Goal: Find specific page/section: Find specific page/section

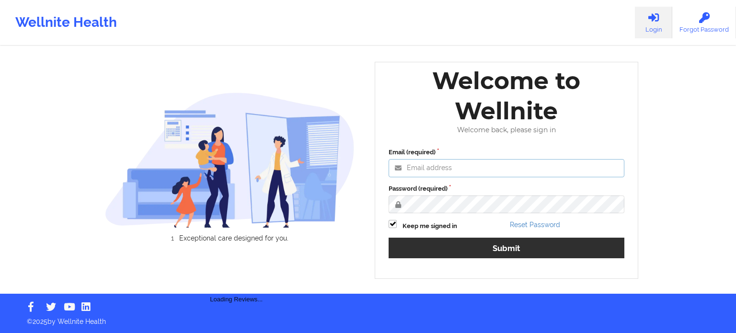
type input "[PERSON_NAME][EMAIL_ADDRESS][PERSON_NAME][DOMAIN_NAME]"
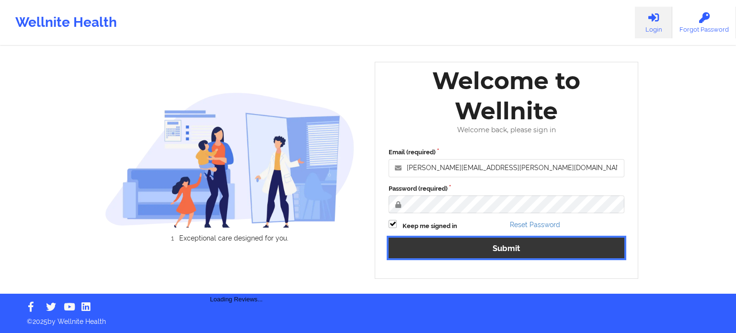
click at [486, 249] on button "Submit" at bounding box center [507, 248] width 236 height 21
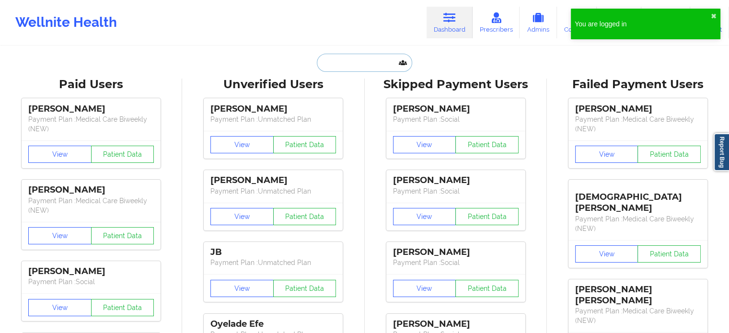
click at [346, 65] on input "text" at bounding box center [364, 63] width 95 height 18
paste input "[EMAIL_ADDRESS][DOMAIN_NAME]"
type input "[EMAIL_ADDRESS][DOMAIN_NAME]"
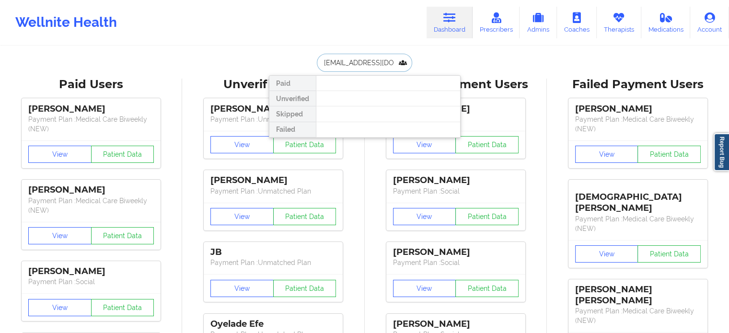
drag, startPoint x: 399, startPoint y: 64, endPoint x: 278, endPoint y: 66, distance: 120.3
click at [278, 66] on div "[EMAIL_ADDRESS][DOMAIN_NAME] Paid Unverified Skipped Failed" at bounding box center [365, 63] width 192 height 18
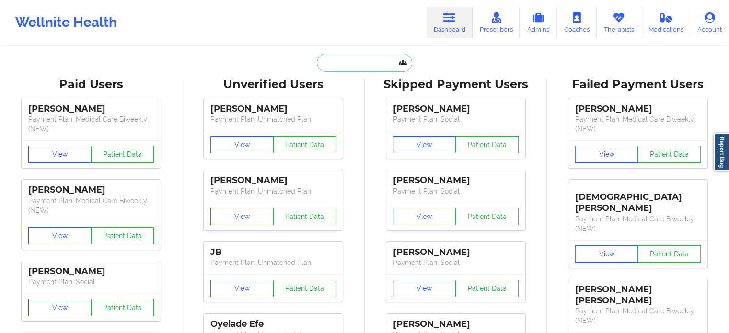
paste input "[PERSON_NAME]"
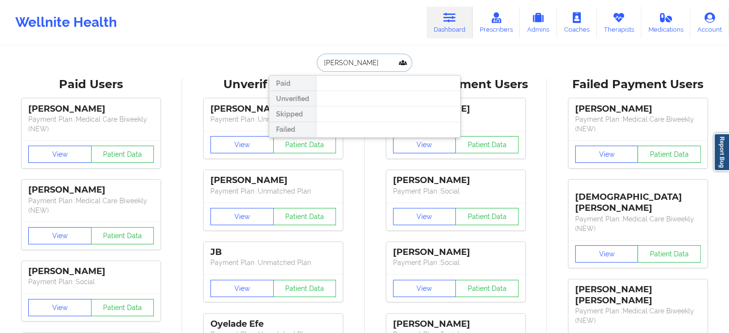
drag, startPoint x: 389, startPoint y: 61, endPoint x: 350, endPoint y: 64, distance: 38.4
click at [350, 64] on input "[PERSON_NAME]" at bounding box center [364, 63] width 95 height 18
drag, startPoint x: 374, startPoint y: 65, endPoint x: 249, endPoint y: 51, distance: 125.9
click at [272, 54] on div "[PERSON_NAME] Paid Unverified Skipped Failed" at bounding box center [365, 63] width 192 height 18
paste input "[EMAIL_ADDRESS][DOMAIN_NAME]"
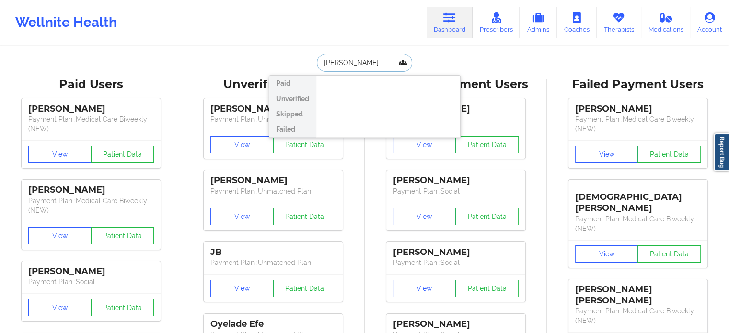
type input "[EMAIL_ADDRESS][DOMAIN_NAME]"
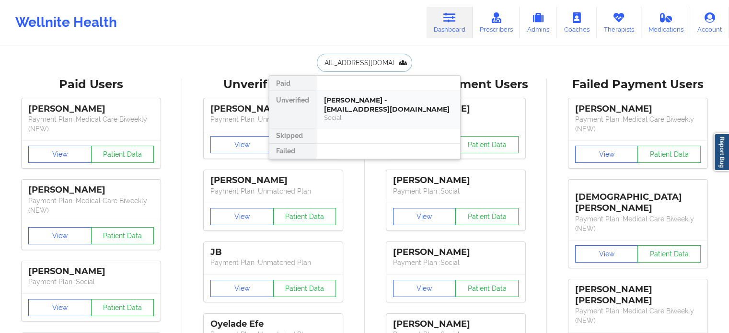
click at [336, 104] on div "[PERSON_NAME] - [EMAIL_ADDRESS][DOMAIN_NAME]" at bounding box center [388, 105] width 128 height 18
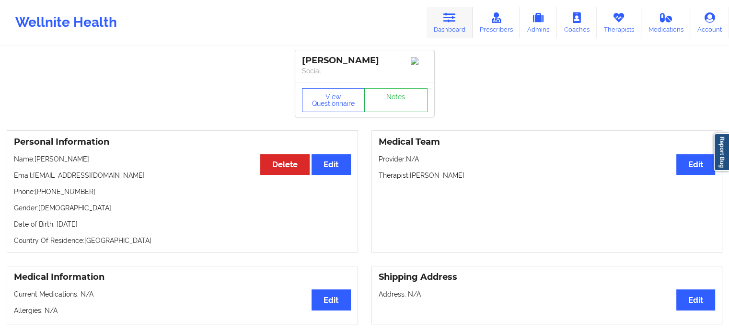
click at [452, 24] on link "Dashboard" at bounding box center [450, 23] width 46 height 32
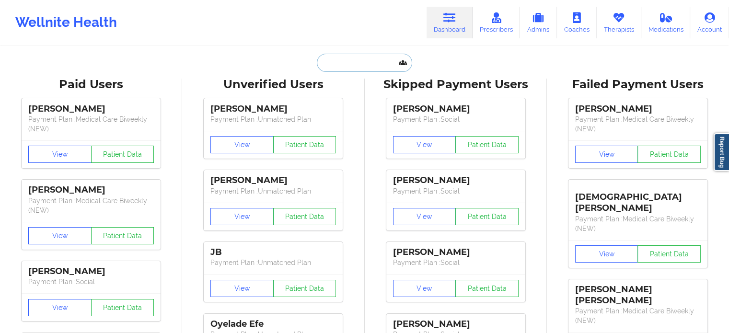
click at [328, 60] on input "text" at bounding box center [364, 63] width 95 height 18
paste input "[EMAIL_ADDRESS][DOMAIN_NAME]"
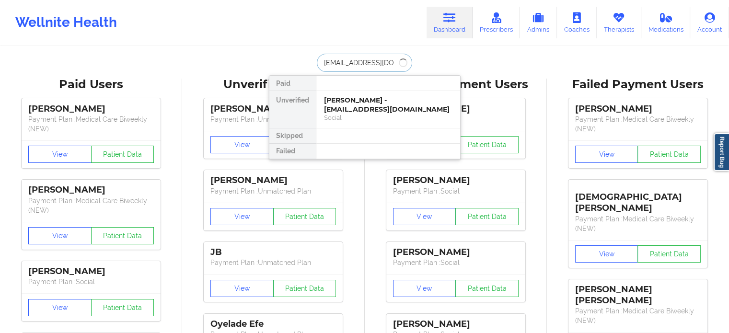
type input "[EMAIL_ADDRESS][DOMAIN_NAME]"
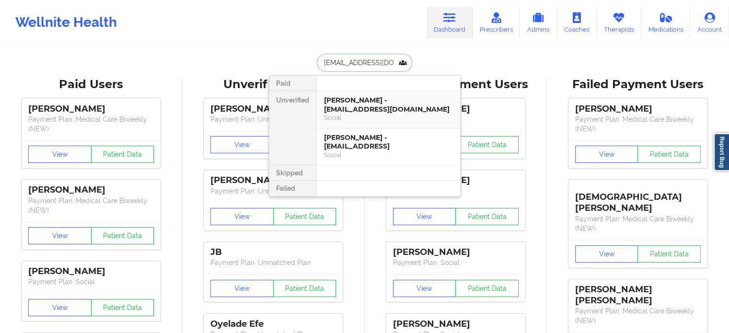
click at [357, 109] on div "[PERSON_NAME] - [EMAIL_ADDRESS][DOMAIN_NAME]" at bounding box center [388, 105] width 128 height 18
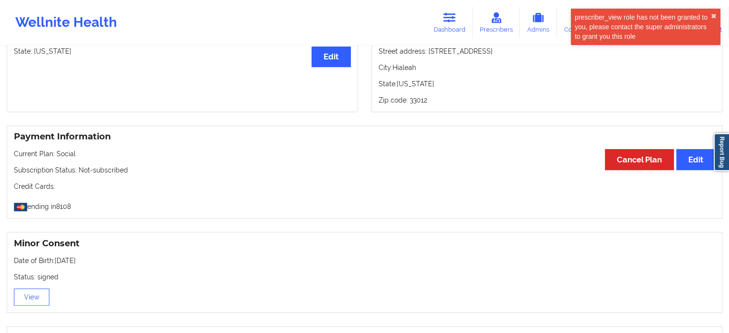
scroll to position [530, 0]
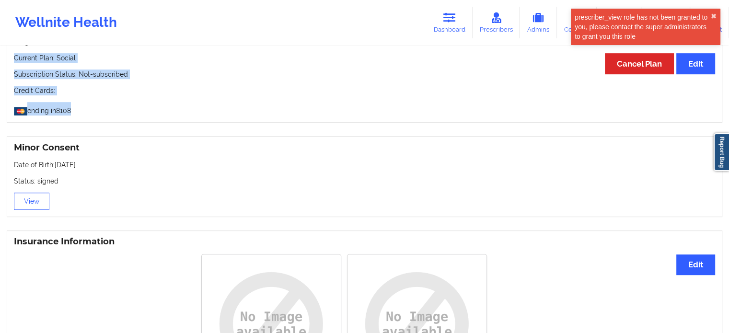
drag, startPoint x: 70, startPoint y: 113, endPoint x: 13, endPoint y: 59, distance: 78.0
click at [13, 59] on div "Payment Information Edit Cancel Plan Current Plan: Social Subscription Status: …" at bounding box center [365, 76] width 716 height 93
click at [140, 93] on p "Credit Cards:" at bounding box center [364, 91] width 701 height 10
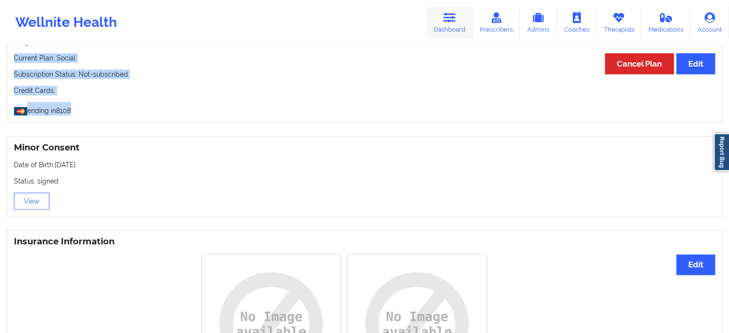
click at [453, 18] on icon at bounding box center [449, 17] width 12 height 11
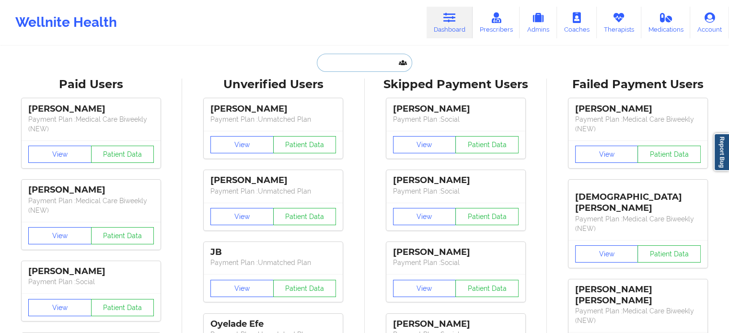
click at [362, 63] on input "text" at bounding box center [364, 63] width 95 height 18
paste input "[EMAIL_ADDRESS][DOMAIN_NAME] [EMAIL_ADDRESS][DOMAIN_NAME]"
type input "[EMAIL_ADDRESS][DOMAIN_NAME] [EMAIL_ADDRESS][DOMAIN_NAME]"
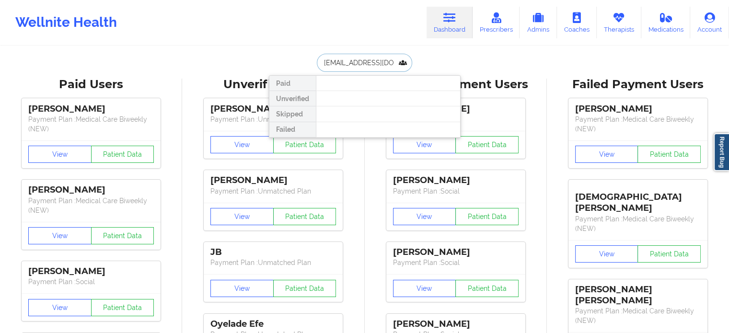
drag, startPoint x: 397, startPoint y: 58, endPoint x: 270, endPoint y: 66, distance: 126.7
click at [270, 66] on div "[EMAIL_ADDRESS][DOMAIN_NAME] [EMAIL_ADDRESS][DOMAIN_NAME] Paid Unverified Skipp…" at bounding box center [365, 63] width 192 height 18
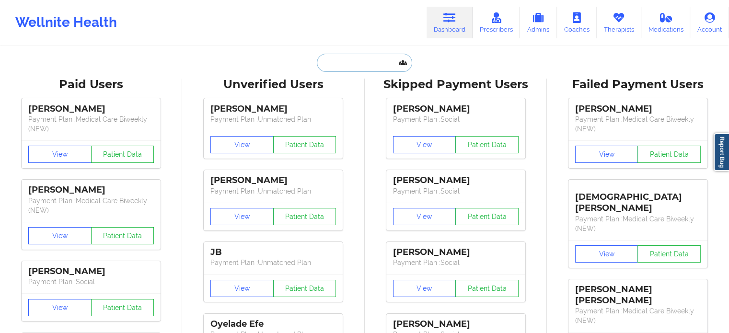
paste input "[EMAIL_ADDRESS][DOMAIN_NAME]"
type input "[EMAIL_ADDRESS][DOMAIN_NAME]"
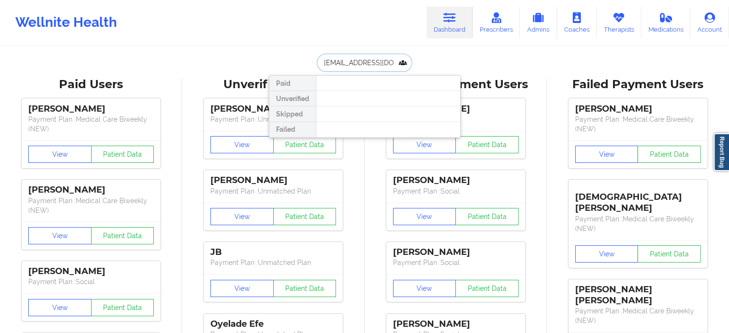
drag, startPoint x: 396, startPoint y: 63, endPoint x: 44, endPoint y: 53, distance: 351.9
click at [451, 65] on div "[PERSON_NAME] Paid Unverified Skipped Failed" at bounding box center [365, 63] width 192 height 18
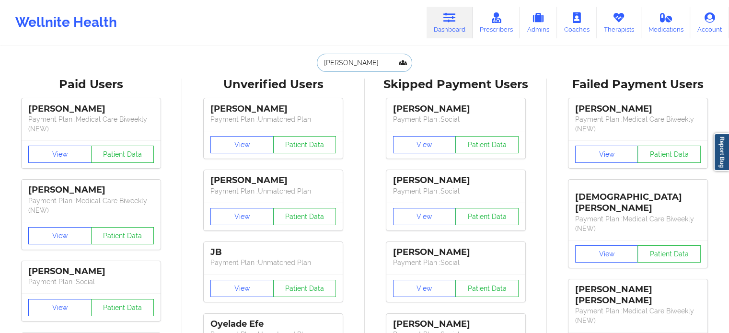
drag, startPoint x: 358, startPoint y: 66, endPoint x: 243, endPoint y: 61, distance: 115.1
paste input "[EMAIL_ADDRESS][DOMAIN_NAME]"
type input "[EMAIL_ADDRESS][DOMAIN_NAME]"
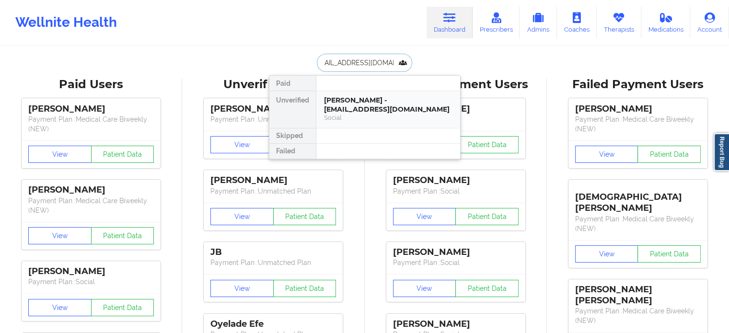
click at [355, 104] on div "[PERSON_NAME] - [EMAIL_ADDRESS][DOMAIN_NAME]" at bounding box center [388, 105] width 128 height 18
